Goal: Information Seeking & Learning: Understand process/instructions

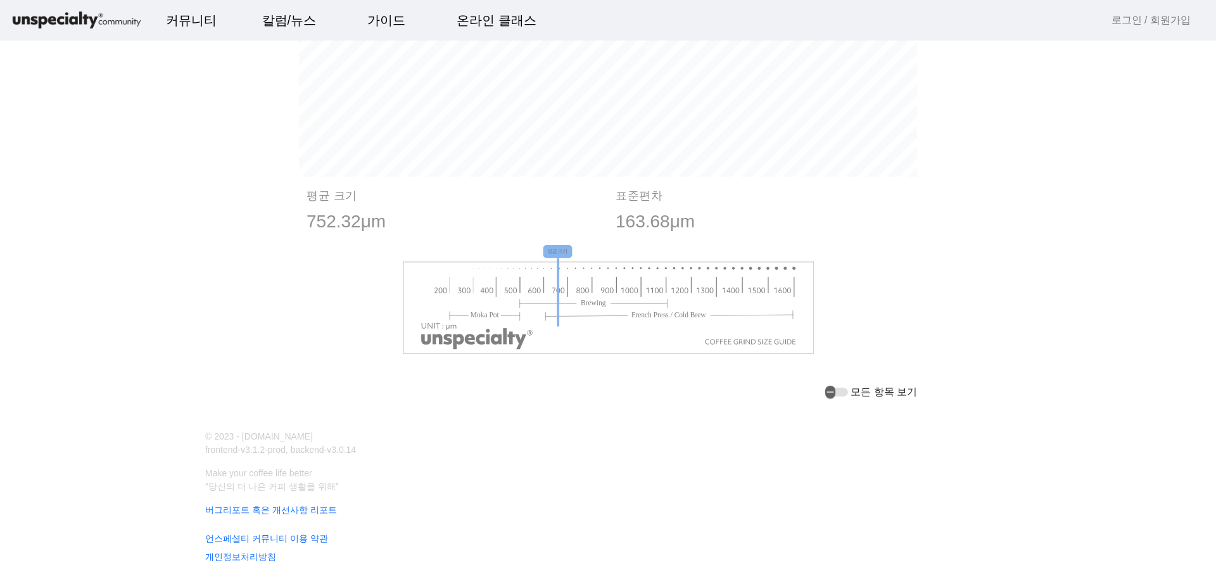
scroll to position [1425, 0]
drag, startPoint x: 554, startPoint y: 253, endPoint x: 497, endPoint y: 257, distance: 56.5
click at [590, 255] on icon "평균크기" at bounding box center [608, 297] width 412 height 109
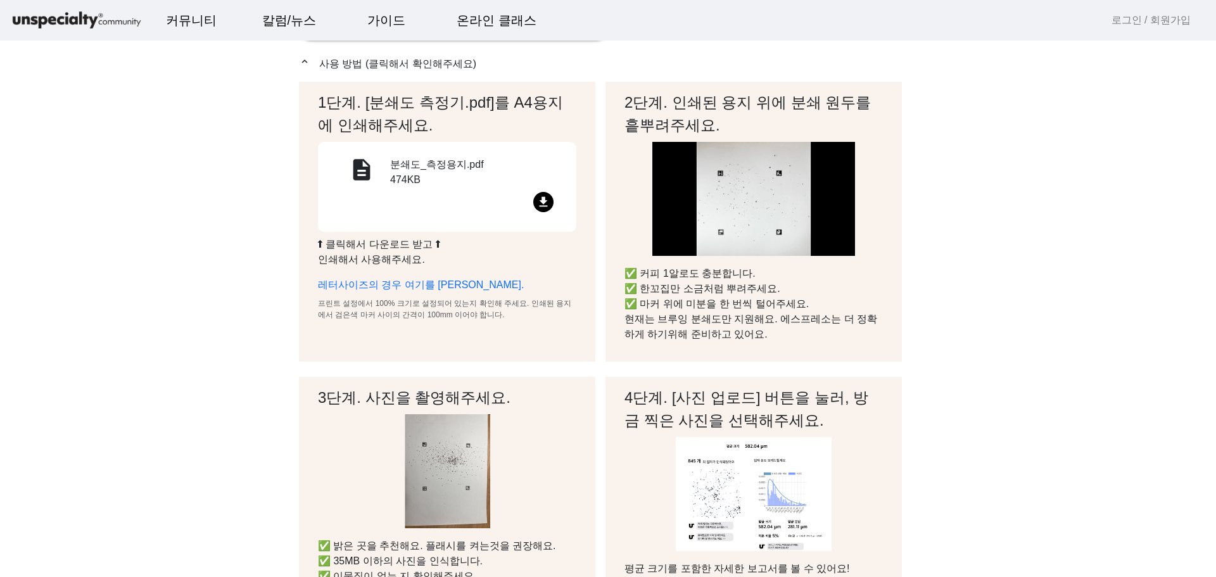
scroll to position [32, 0]
